Goal: Transaction & Acquisition: Purchase product/service

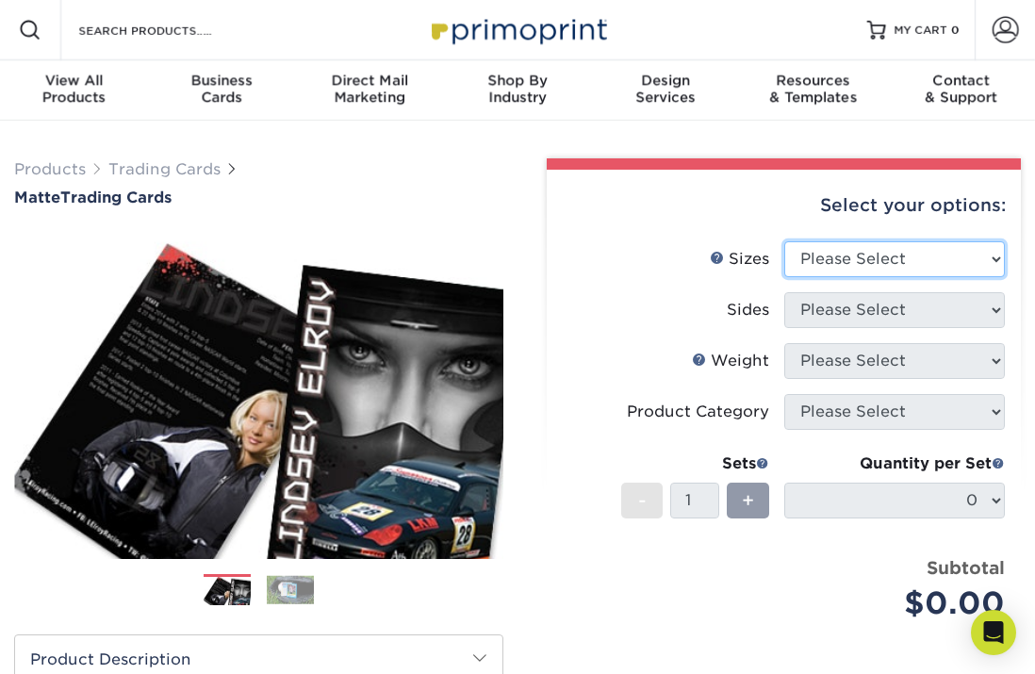
click at [821, 266] on select "Please Select 2.5" x 3.5"" at bounding box center [895, 259] width 222 height 36
select select "2.50x3.50"
click at [784, 241] on select "Please Select 2.5" x 3.5"" at bounding box center [895, 259] width 222 height 36
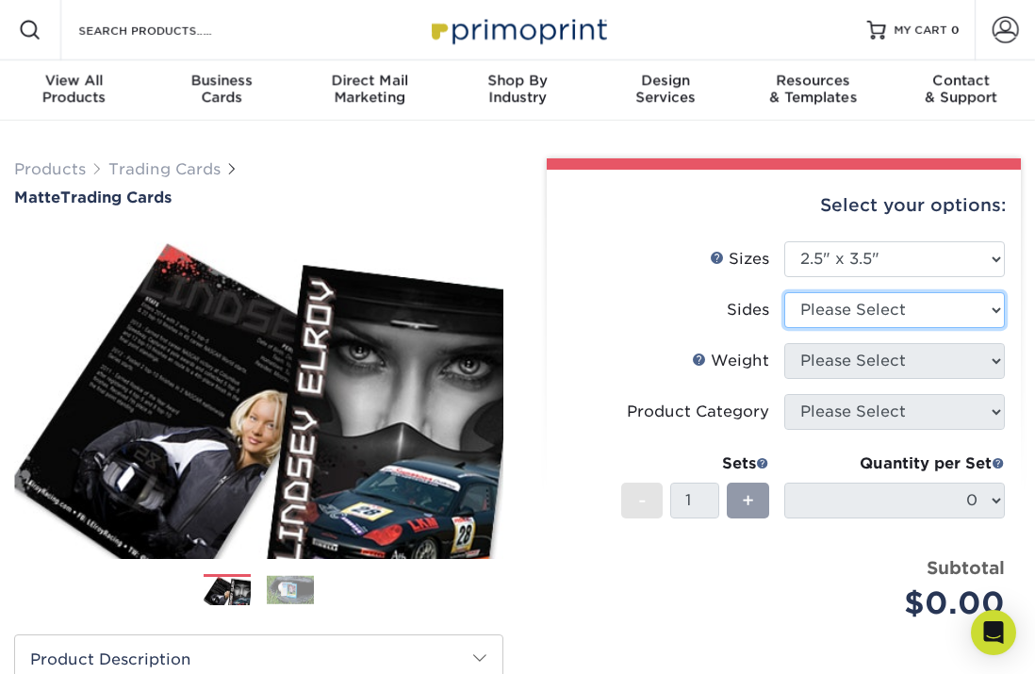
click at [811, 317] on select "Please Select Print Both Sides Print Front Only" at bounding box center [895, 310] width 222 height 36
select select "13abbda7-1d64-4f25-8bb2-c179b224825d"
click at [784, 292] on select "Please Select Print Both Sides Print Front Only" at bounding box center [895, 310] width 222 height 36
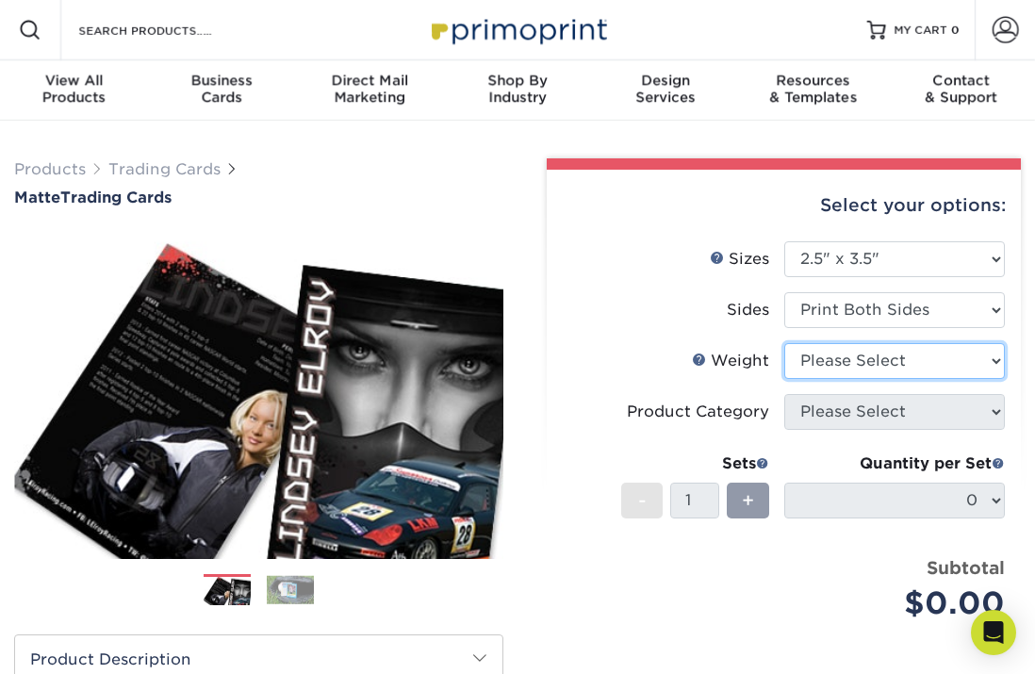
click at [814, 377] on select "Please Select 16PT 14PT" at bounding box center [895, 361] width 222 height 36
select select "16PT"
click at [784, 343] on select "Please Select 16PT 14PT" at bounding box center [895, 361] width 222 height 36
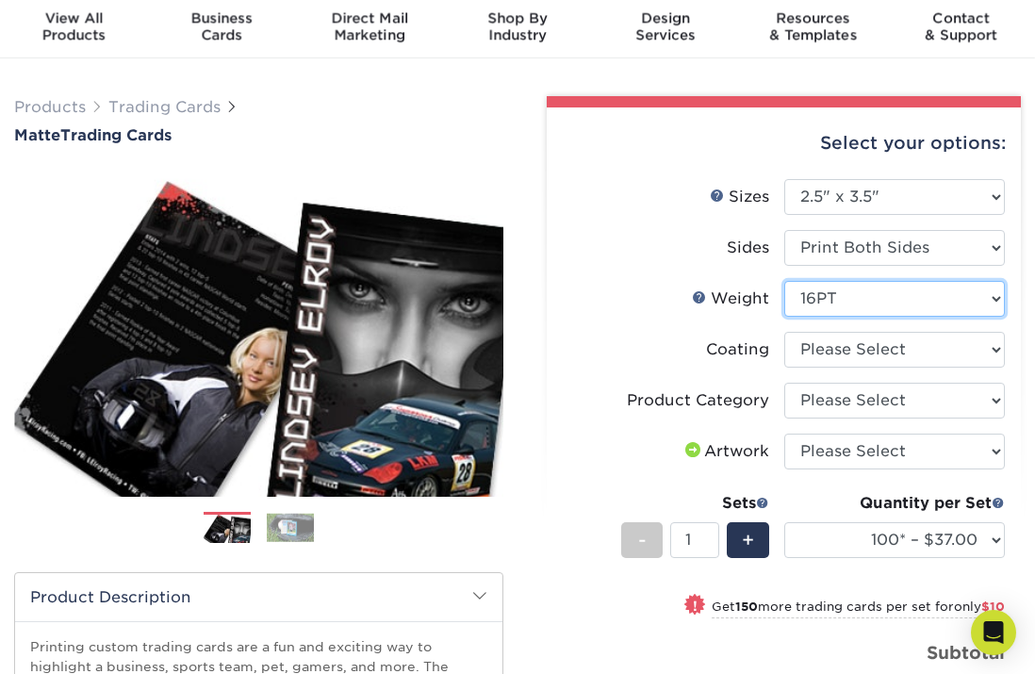
scroll to position [68, 0]
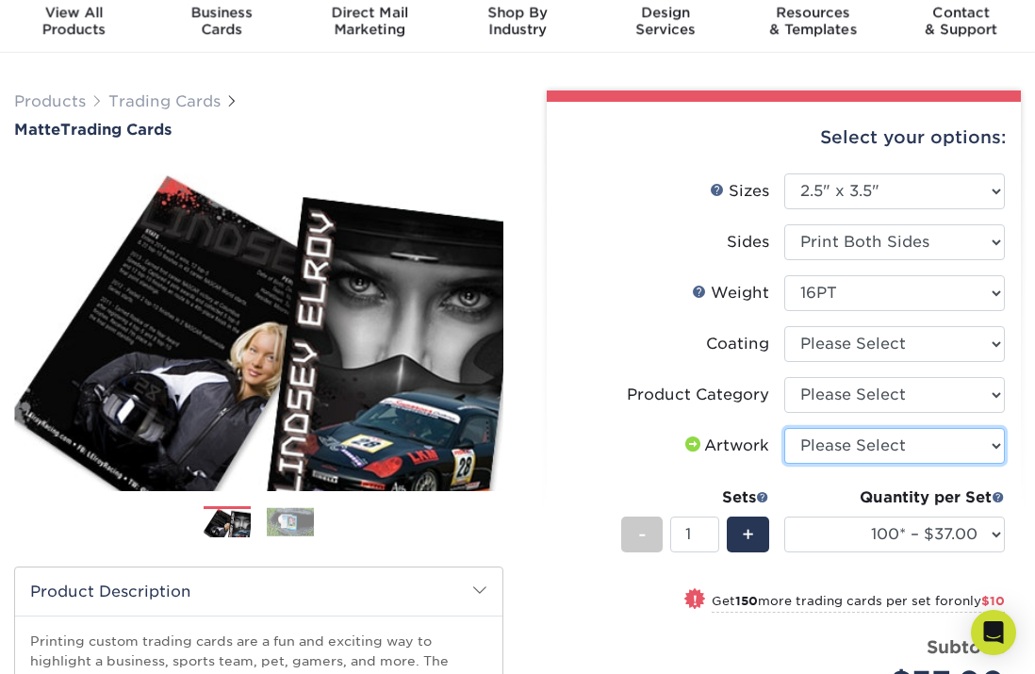
click at [819, 453] on select "Please Select I will upload files I need a design - $100" at bounding box center [895, 446] width 222 height 36
select select "upload"
click at [784, 428] on select "Please Select I will upload files I need a design - $100" at bounding box center [895, 446] width 222 height 36
click at [833, 365] on li "Coating" at bounding box center [784, 351] width 442 height 51
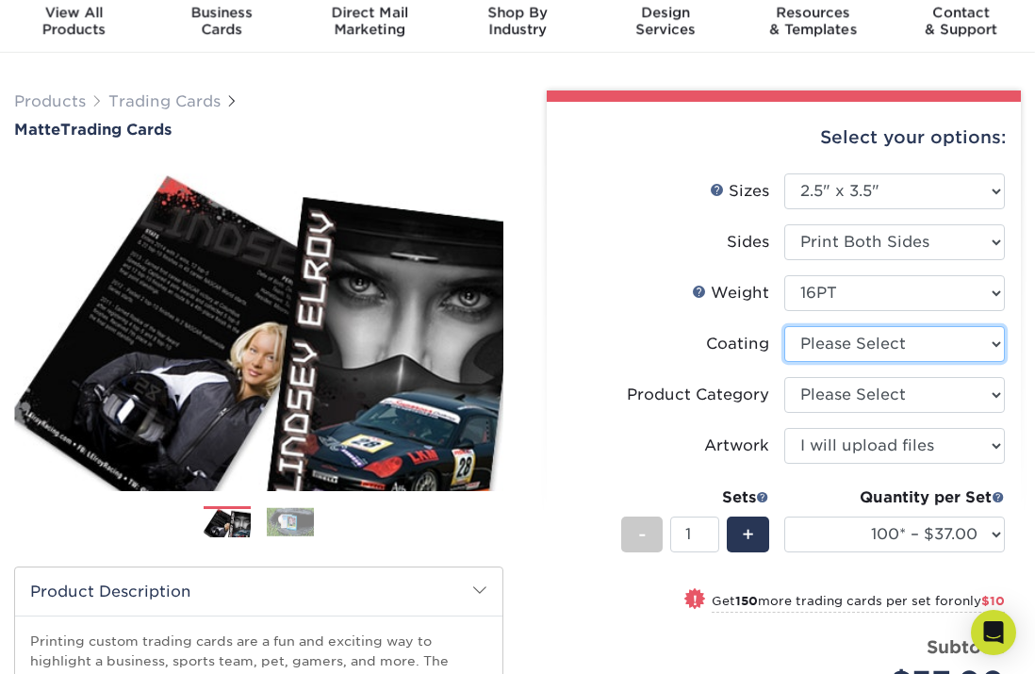
click at [833, 354] on select at bounding box center [895, 344] width 222 height 36
select select "121bb7b5-3b4d-429f-bd8d-bbf80e953313"
click at [784, 326] on select at bounding box center [895, 344] width 222 height 36
select select "-1"
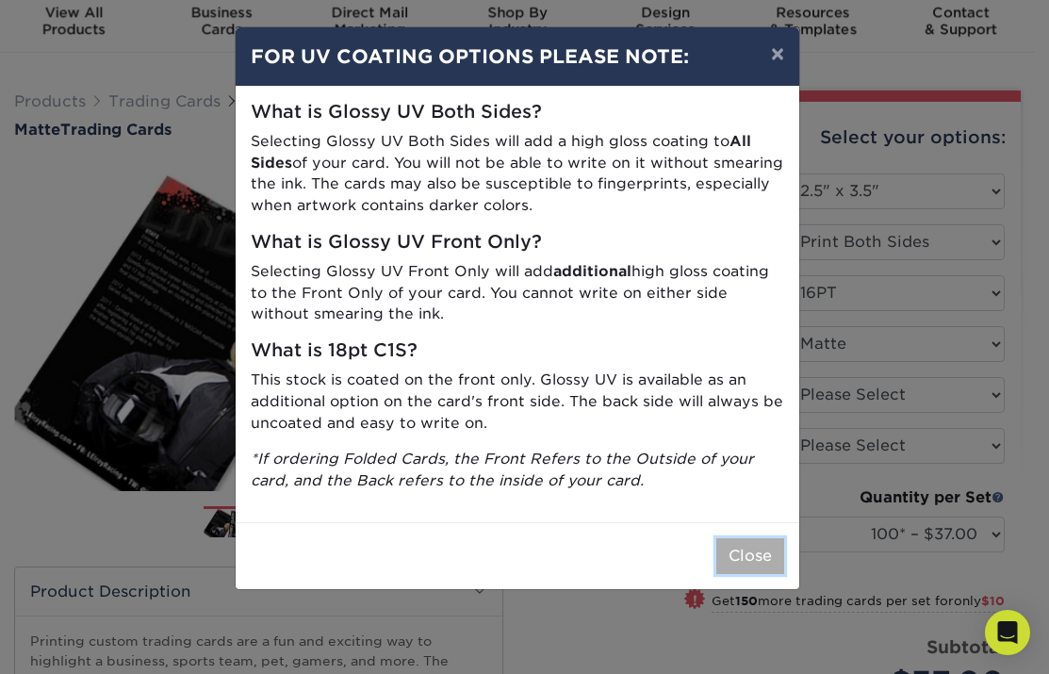
click at [761, 566] on button "Close" at bounding box center [751, 556] width 68 height 36
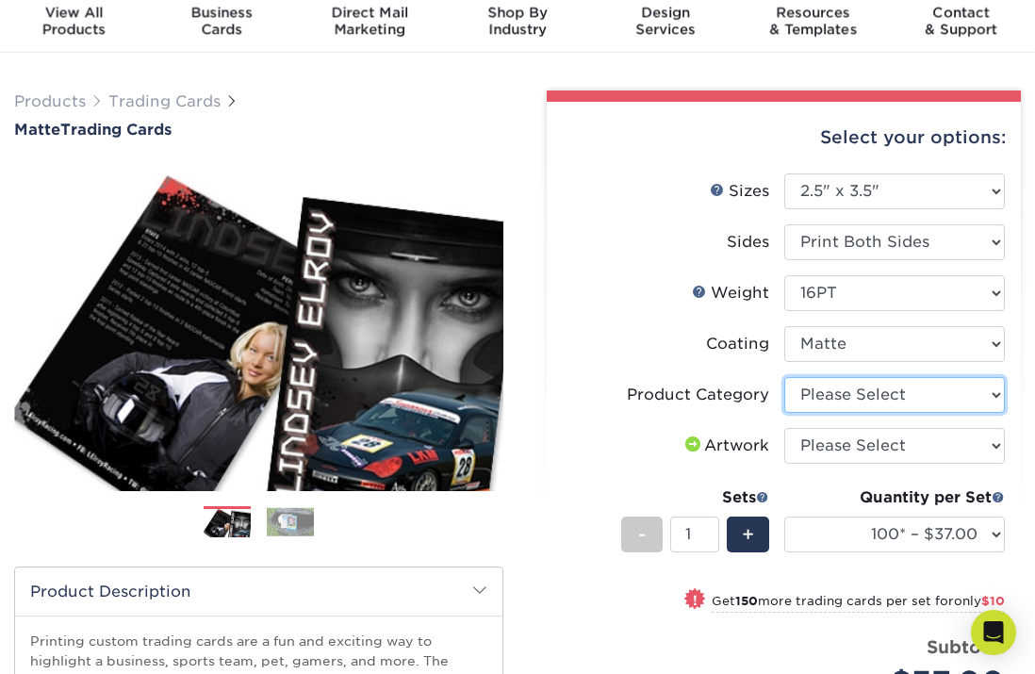
click at [819, 403] on select "Please Select Trading Cards" at bounding box center [895, 395] width 222 height 36
select select "c2f9bce9-36c2-409d-b101-c29d9d031e18"
click at [784, 377] on select "Please Select Trading Cards" at bounding box center [895, 395] width 222 height 36
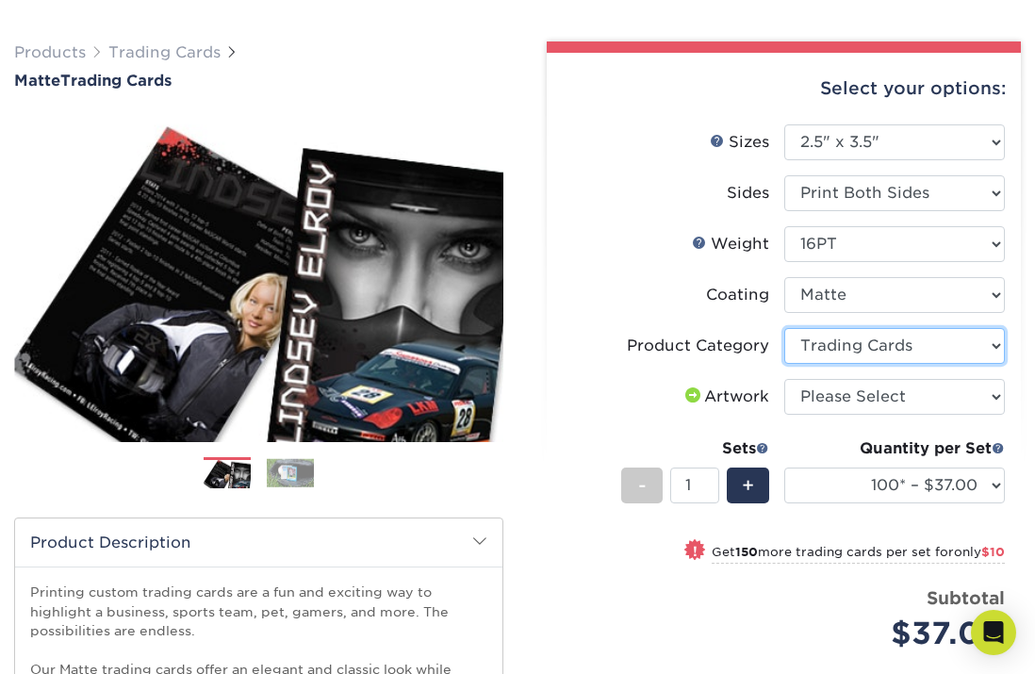
scroll to position [121, 0]
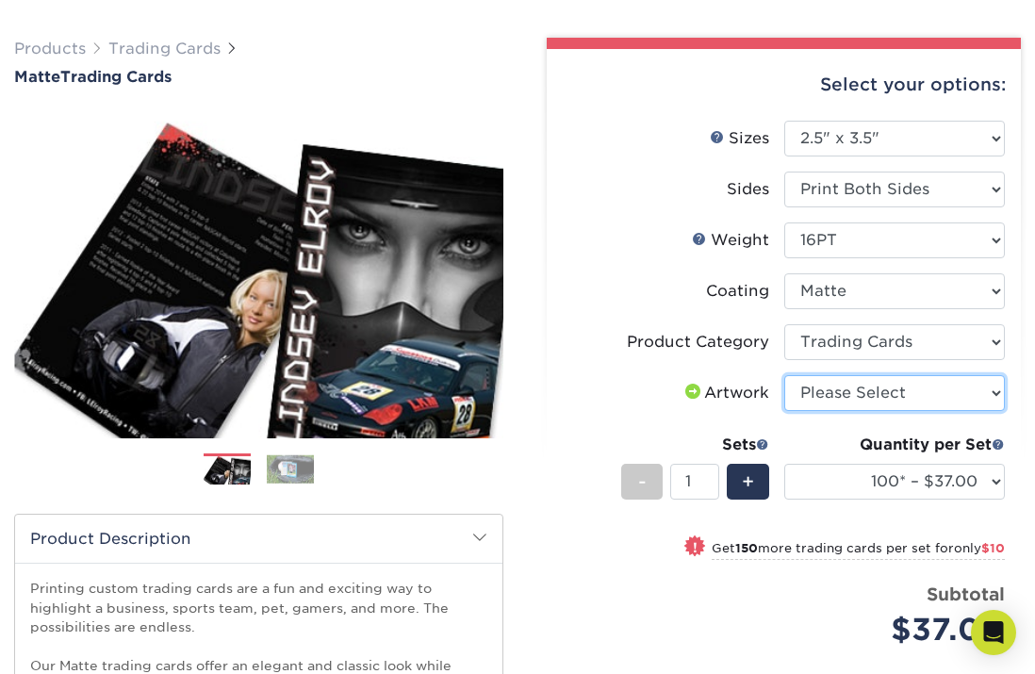
click at [823, 406] on select "Please Select I will upload files I need a design - $100" at bounding box center [895, 393] width 222 height 36
select select "upload"
click at [784, 375] on select "Please Select I will upload files I need a design - $100" at bounding box center [895, 393] width 222 height 36
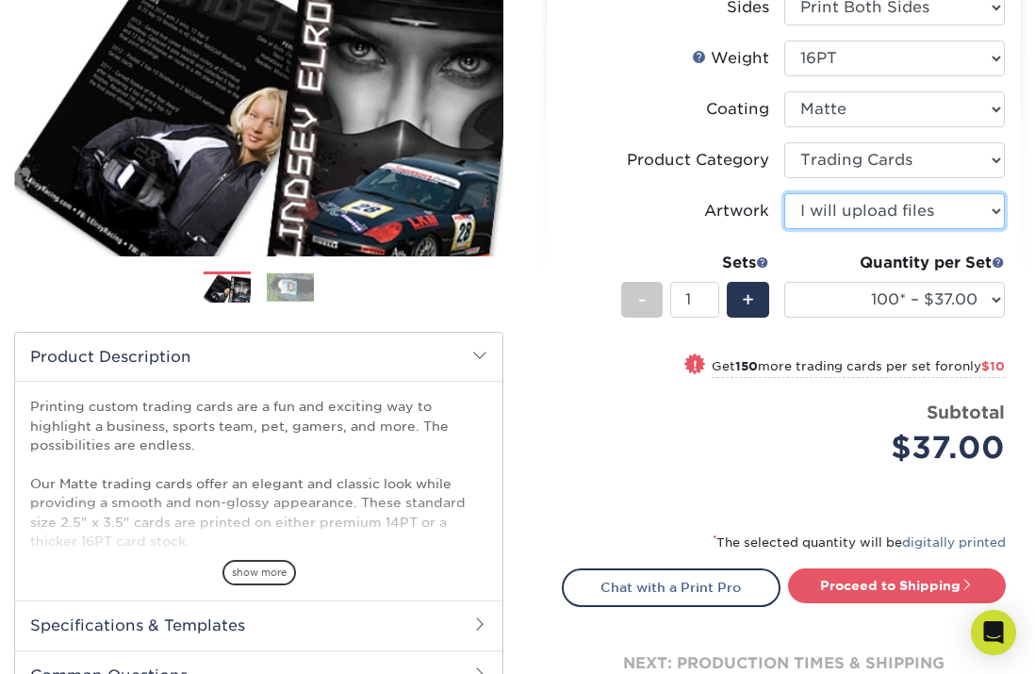
scroll to position [300, 0]
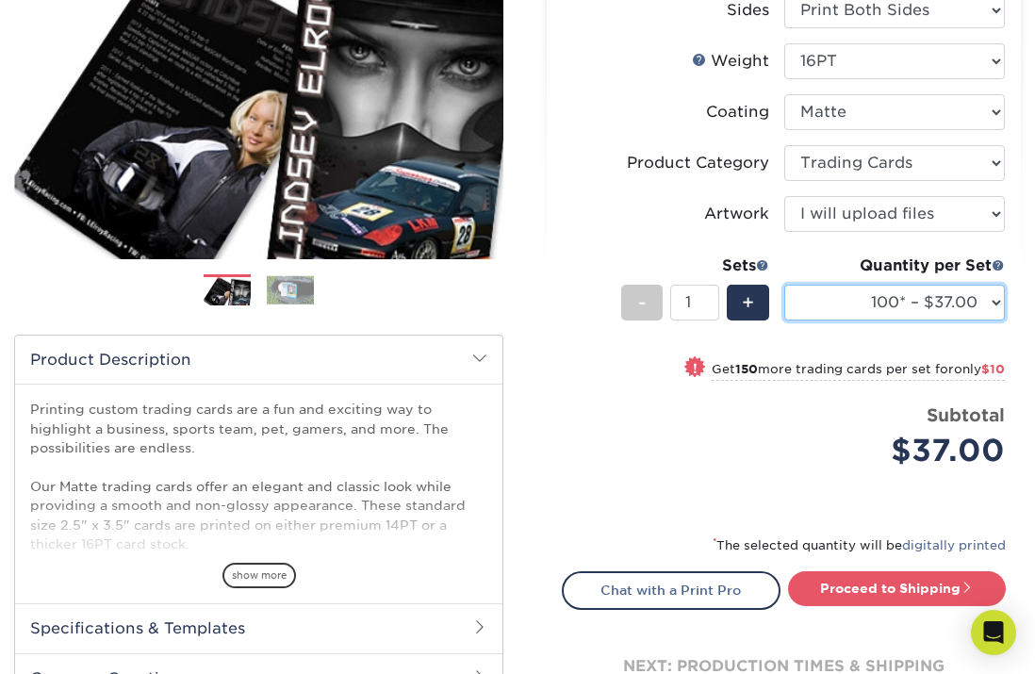
click at [831, 301] on select "100* – $37.00 250* – $47.00 500* – $58.00 1000 – $71.00 2500 – $141.00 5000 – $…" at bounding box center [895, 303] width 222 height 36
click at [784, 285] on select "100* – $37.00 250* – $47.00 500* – $58.00 1000 – $71.00 2500 – $141.00 5000 – $…" at bounding box center [895, 303] width 222 height 36
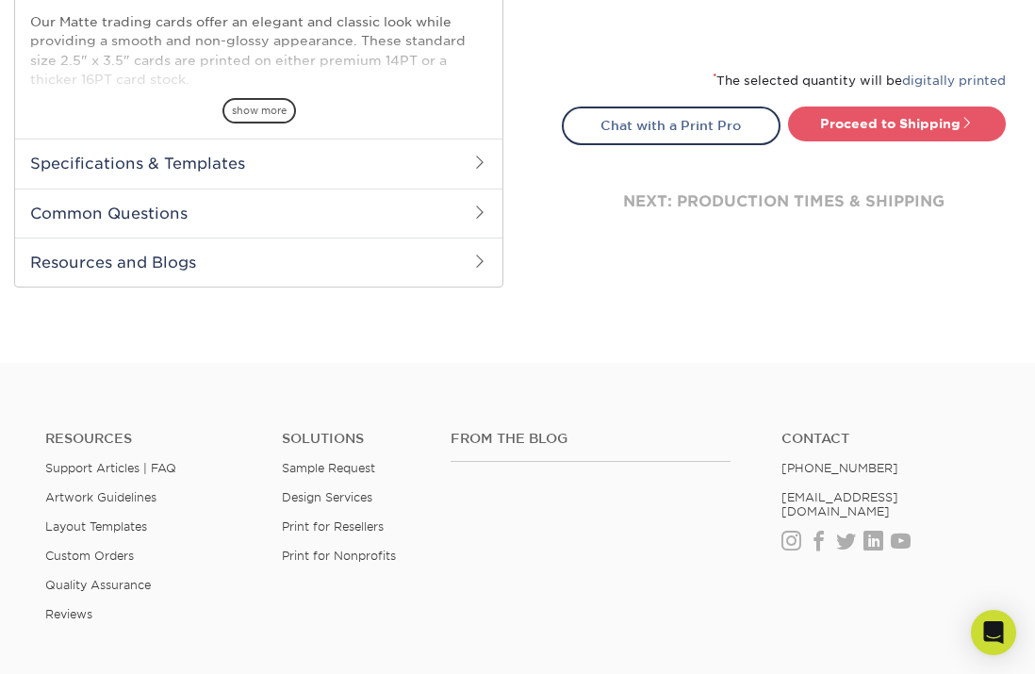
scroll to position [773, 0]
